Goal: Information Seeking & Learning: Learn about a topic

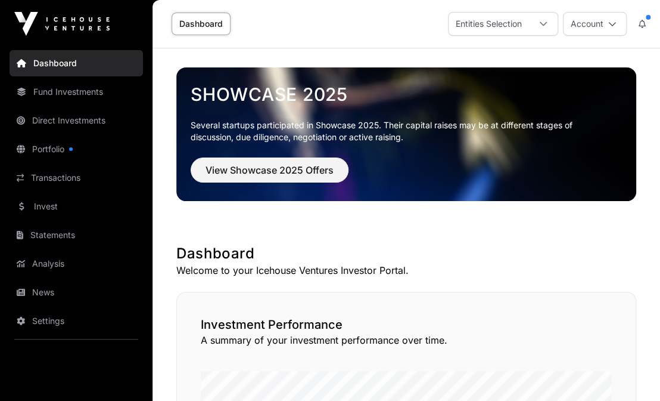
scroll to position [257, 0]
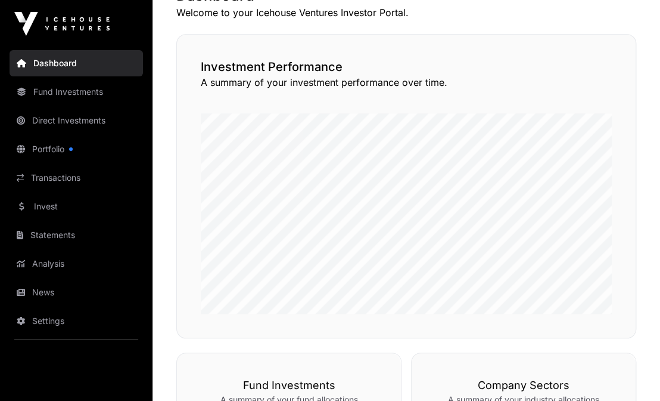
click at [70, 123] on link "Direct Investments" at bounding box center [77, 120] width 134 height 26
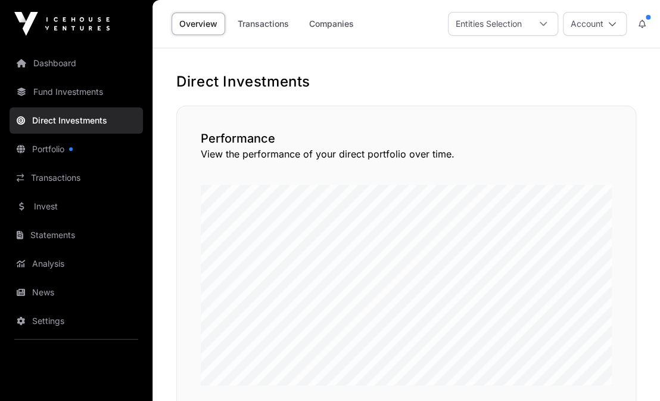
click at [315, 22] on link "Companies" at bounding box center [332, 24] width 60 height 23
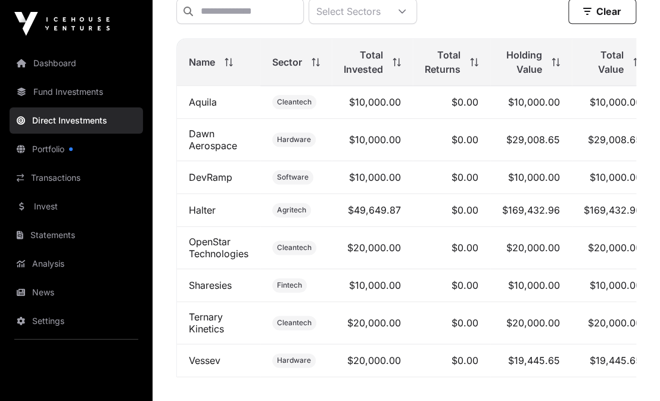
scroll to position [451, 0]
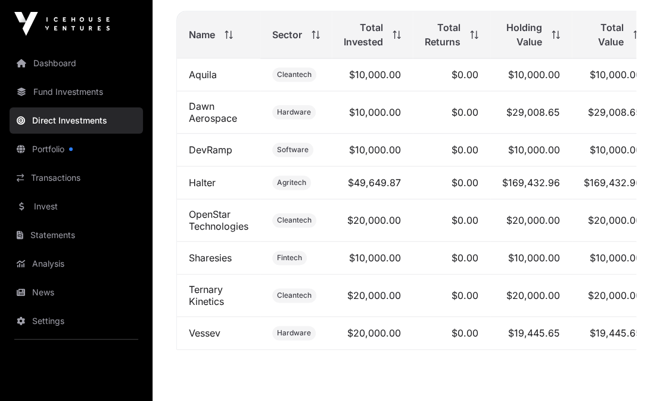
click at [212, 258] on link "Sharesies" at bounding box center [210, 258] width 43 height 12
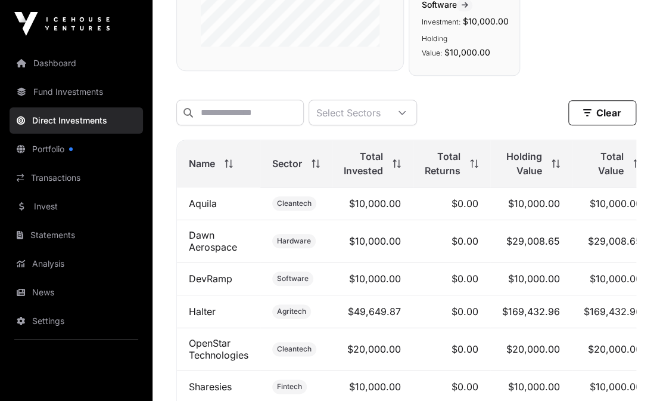
scroll to position [451, 0]
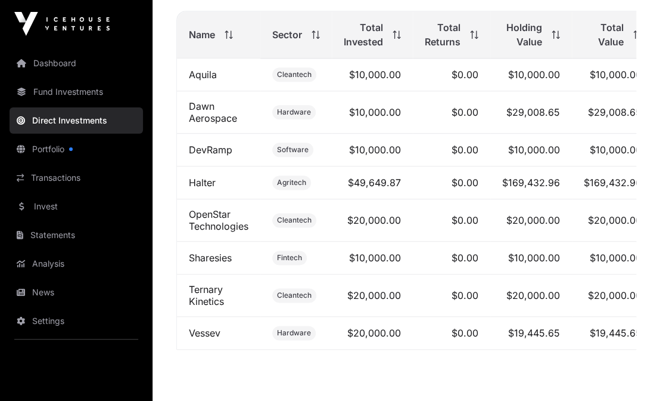
click at [224, 227] on link "OpenStar Technologies" at bounding box center [219, 220] width 60 height 24
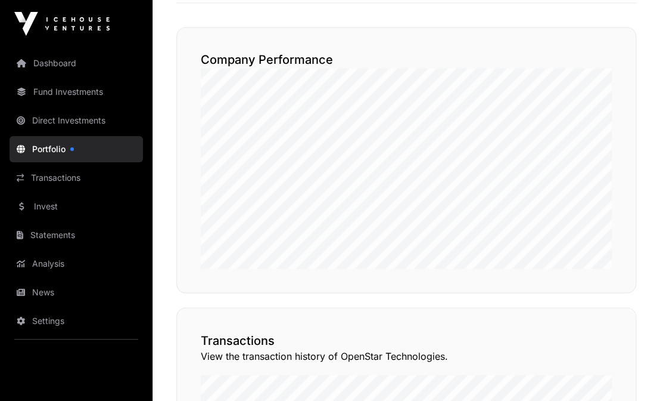
scroll to position [966, 0]
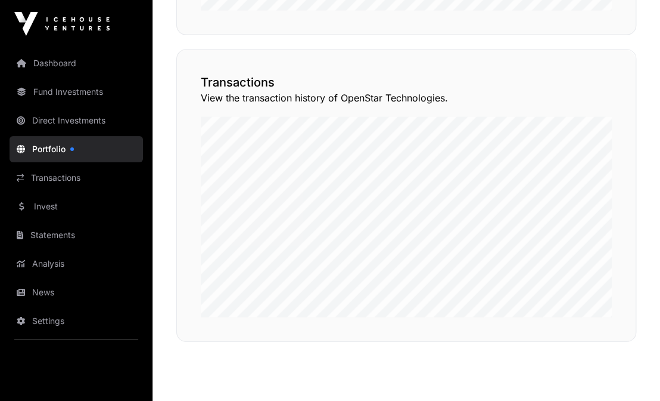
click at [562, 39] on button "View Transactions" at bounding box center [582, 28] width 98 height 20
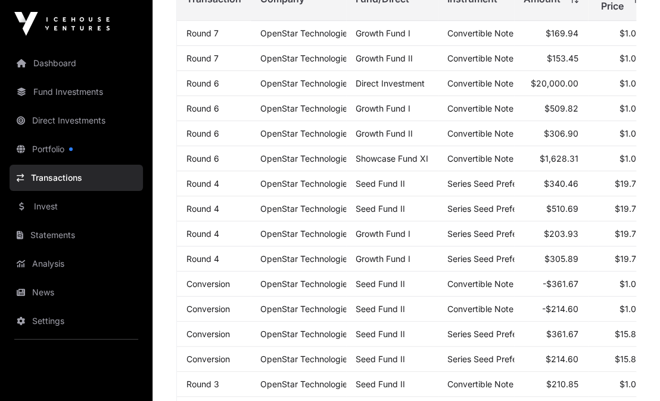
scroll to position [322, 0]
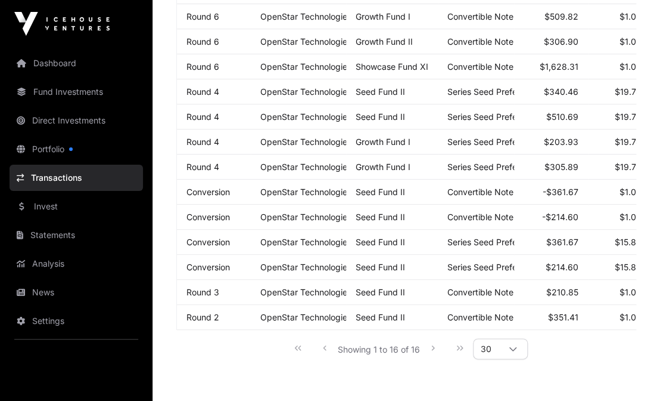
click at [512, 346] on icon at bounding box center [513, 348] width 7 height 4
click at [492, 280] on span "100" at bounding box center [491, 281] width 16 height 10
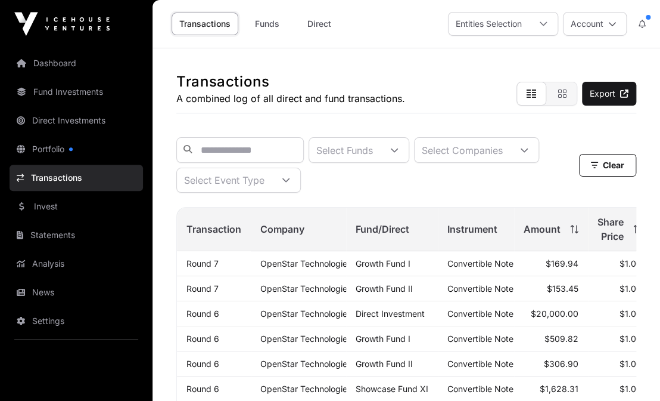
scroll to position [0, 0]
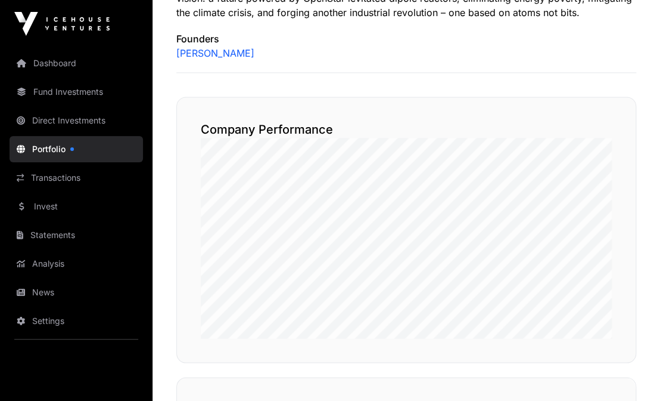
scroll to position [316, 0]
